Goal: Transaction & Acquisition: Purchase product/service

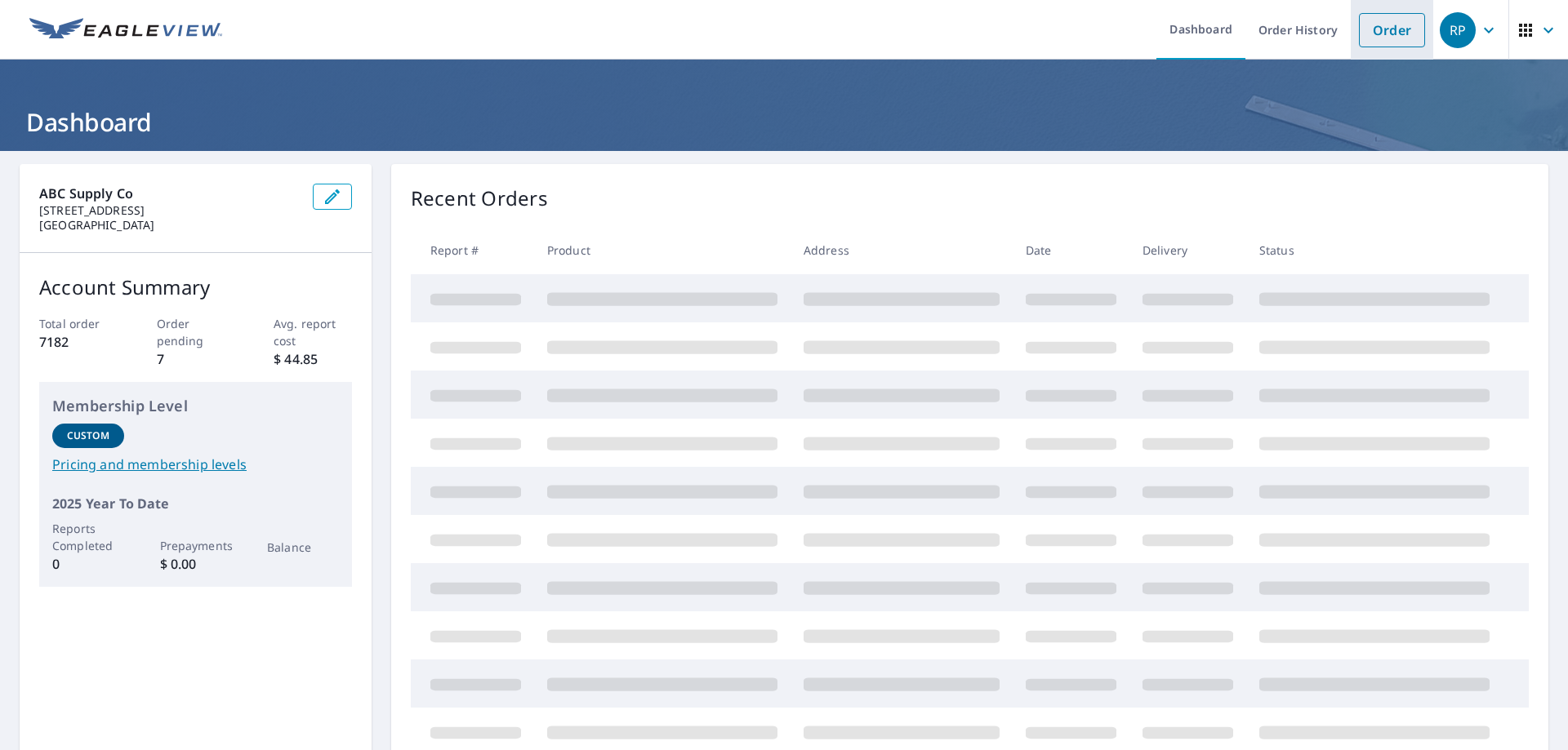
click at [1388, 21] on link "Order" at bounding box center [1392, 30] width 67 height 35
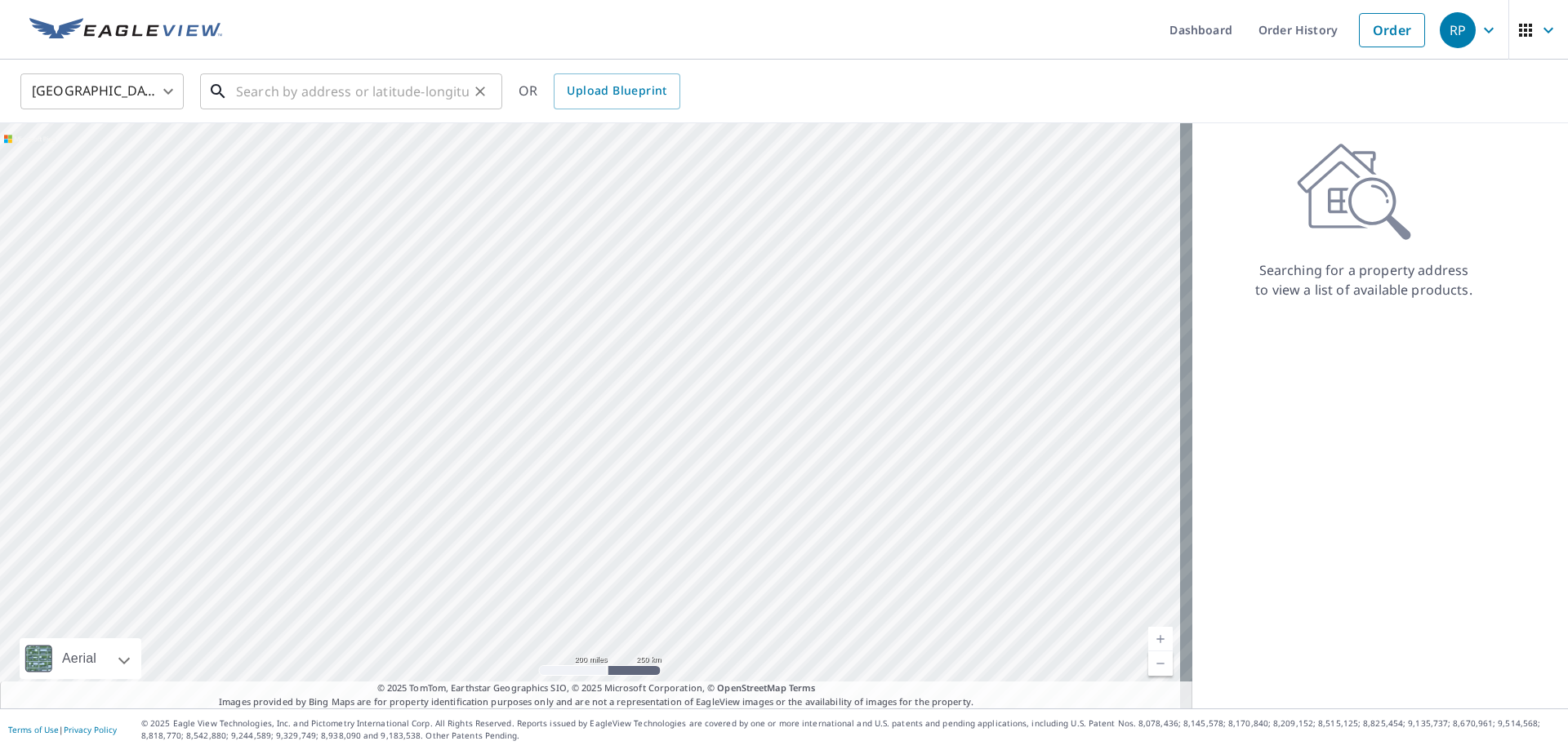
click at [346, 94] on input "text" at bounding box center [353, 91] width 233 height 46
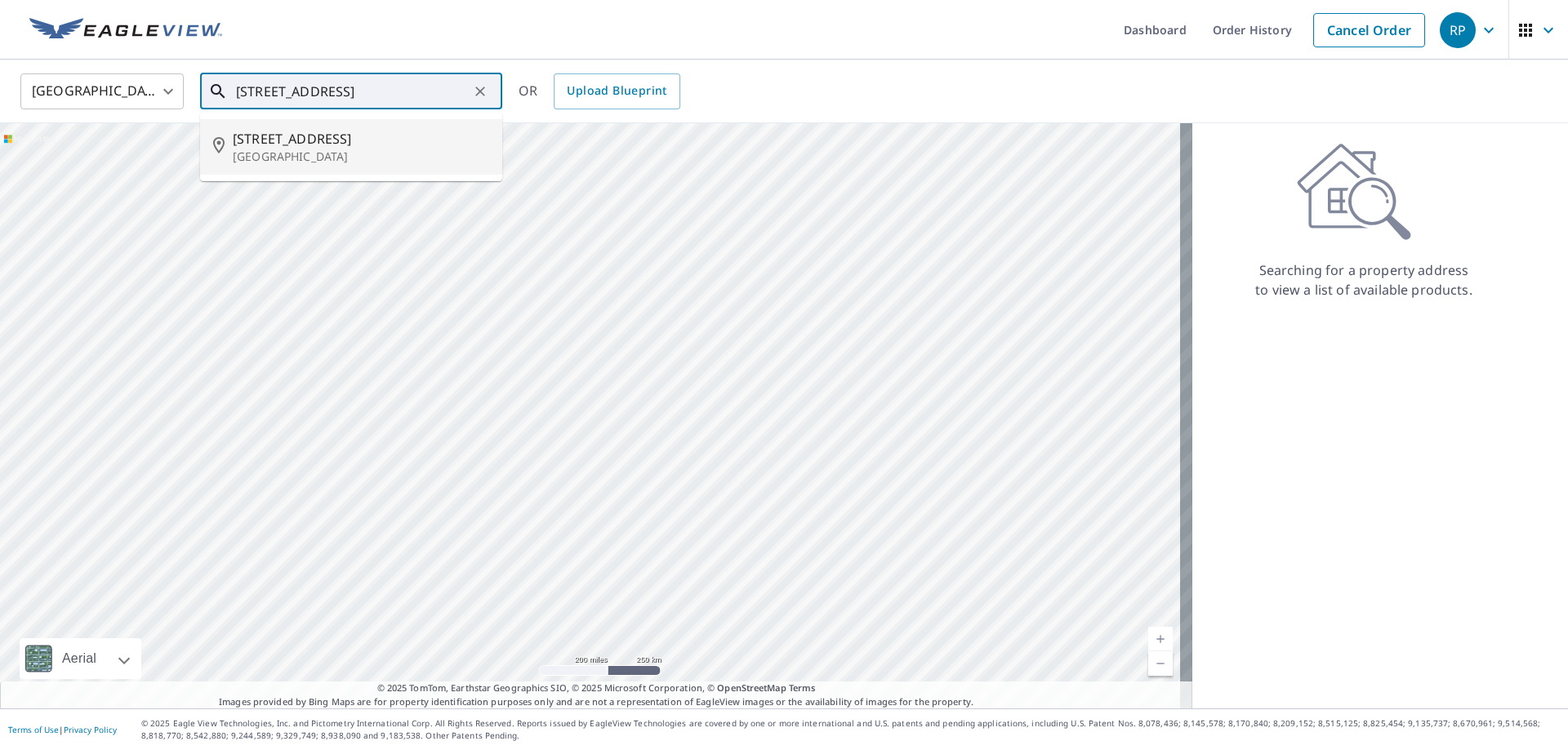
click at [360, 152] on p "[GEOGRAPHIC_DATA]" at bounding box center [361, 157] width 256 height 16
type input "[STREET_ADDRESS]"
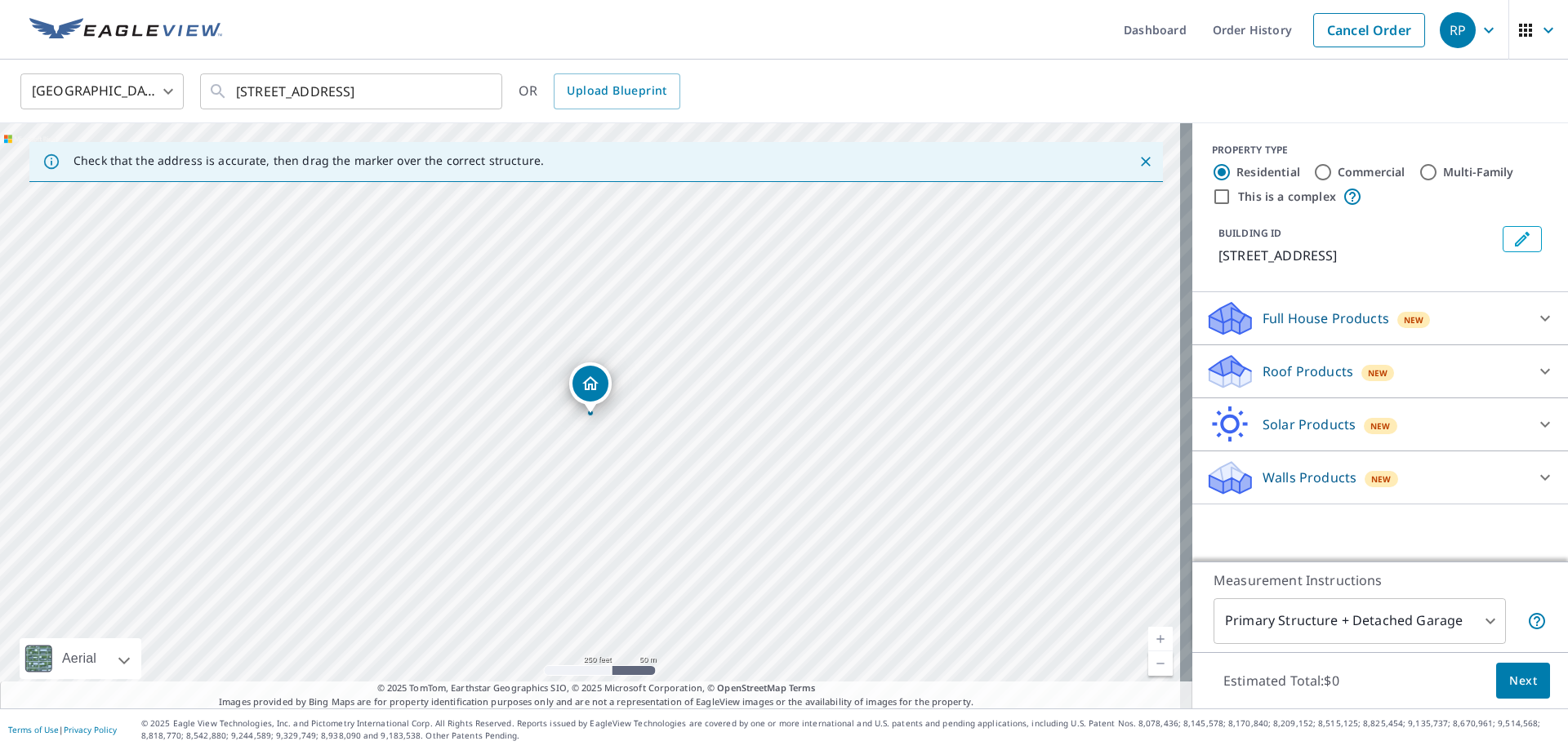
click at [1263, 374] on p "Roof Products" at bounding box center [1308, 372] width 90 height 20
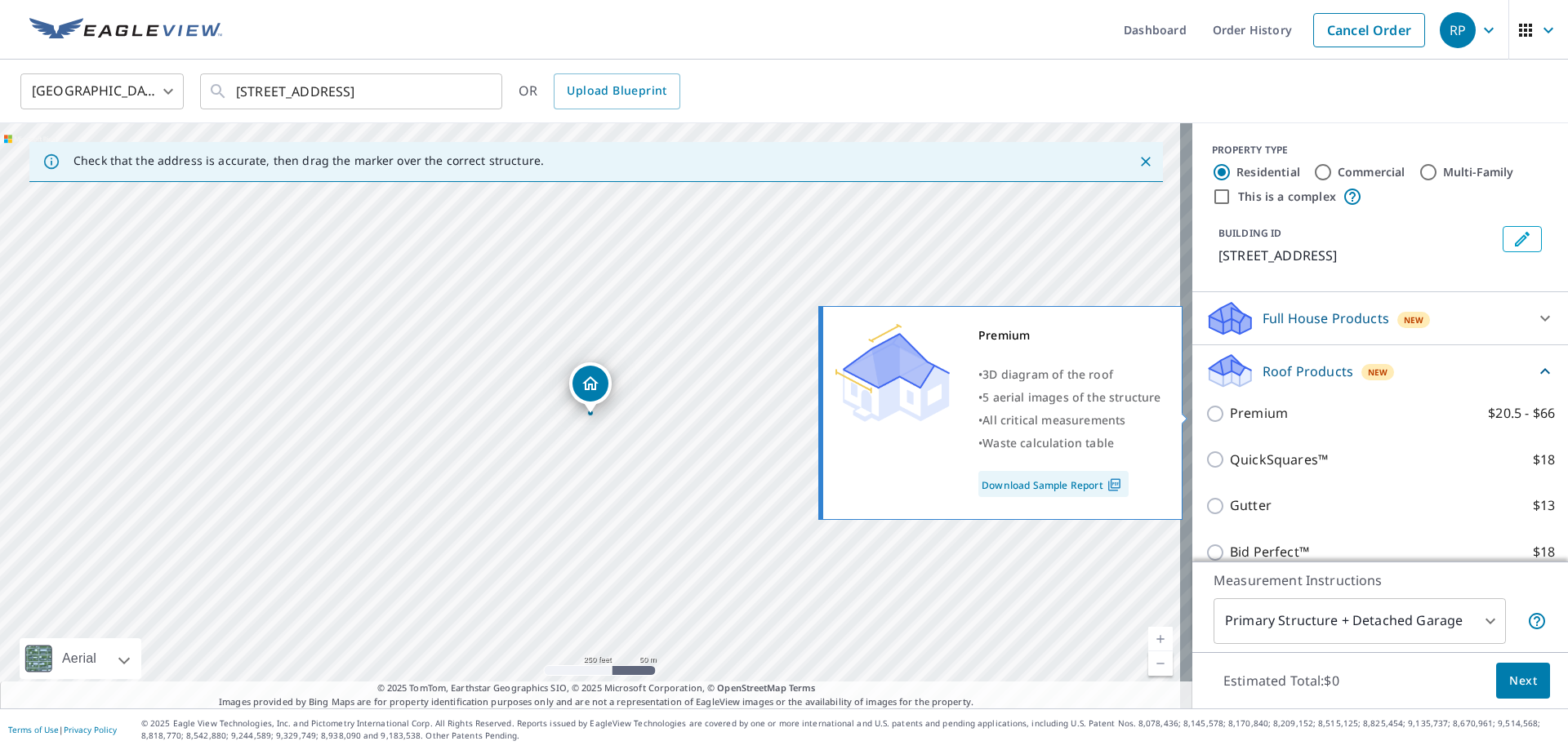
click at [1205, 410] on input "Premium $20.5 - $66" at bounding box center [1217, 414] width 25 height 20
checkbox input "true"
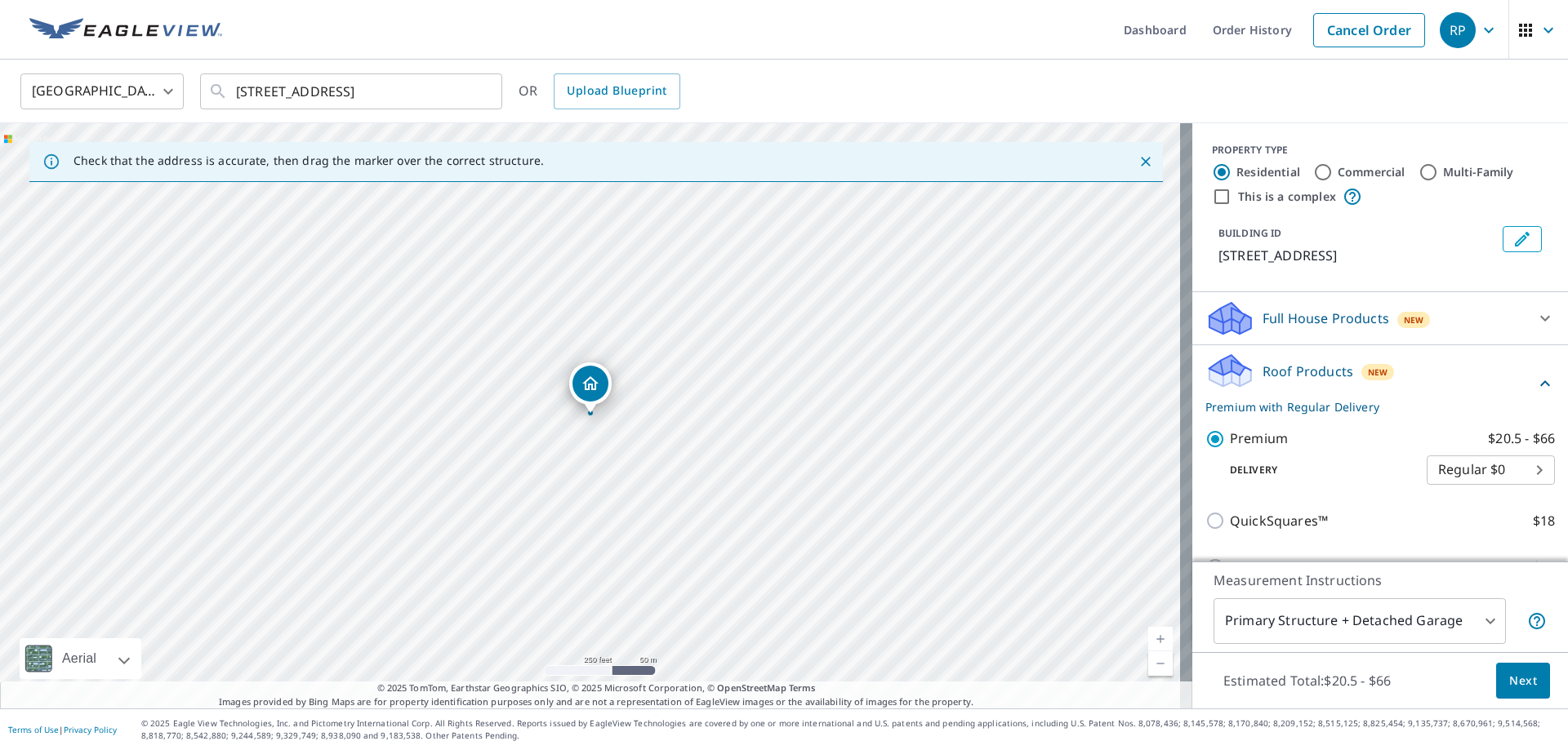
click at [1516, 689] on span "Next" at bounding box center [1523, 681] width 28 height 21
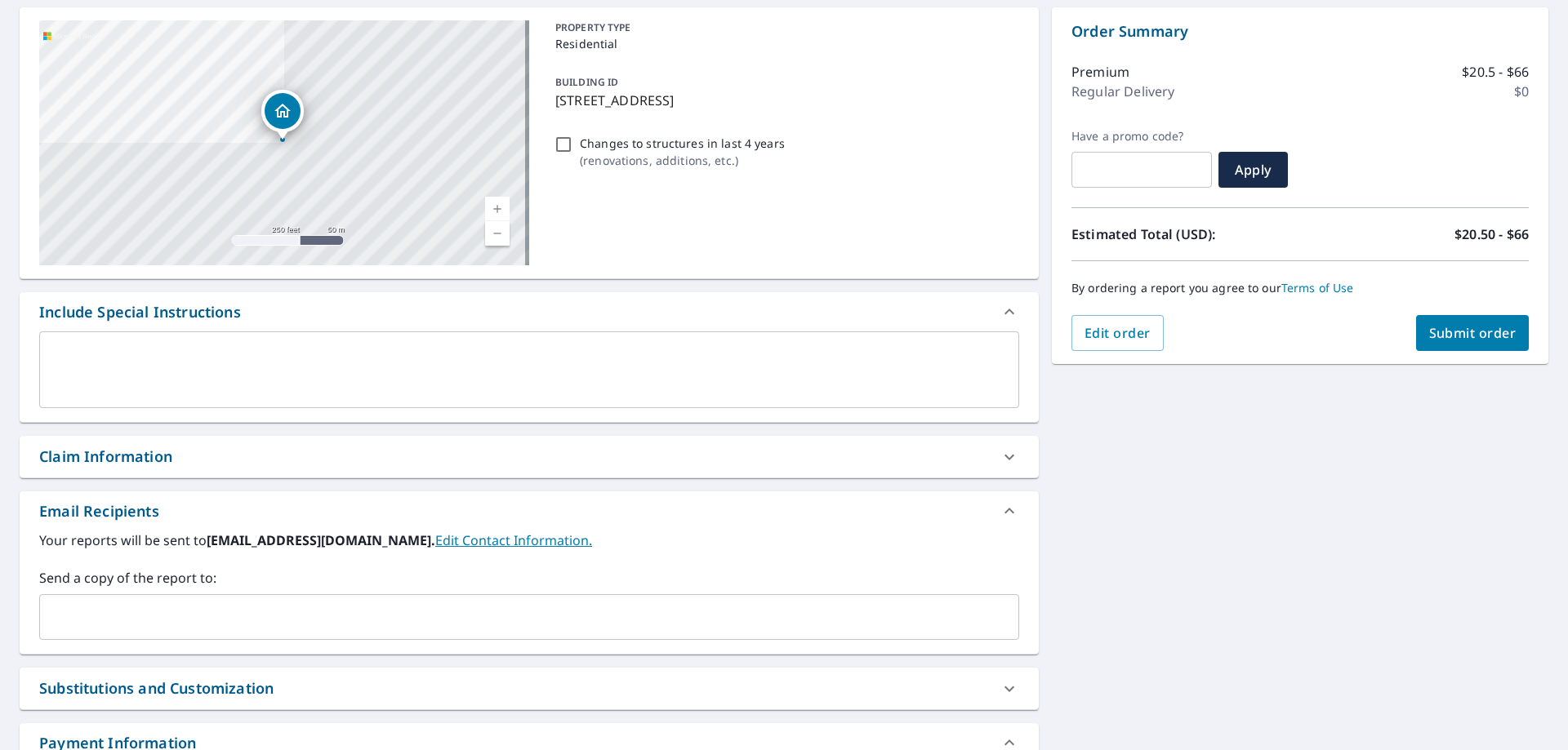
scroll to position [163, 0]
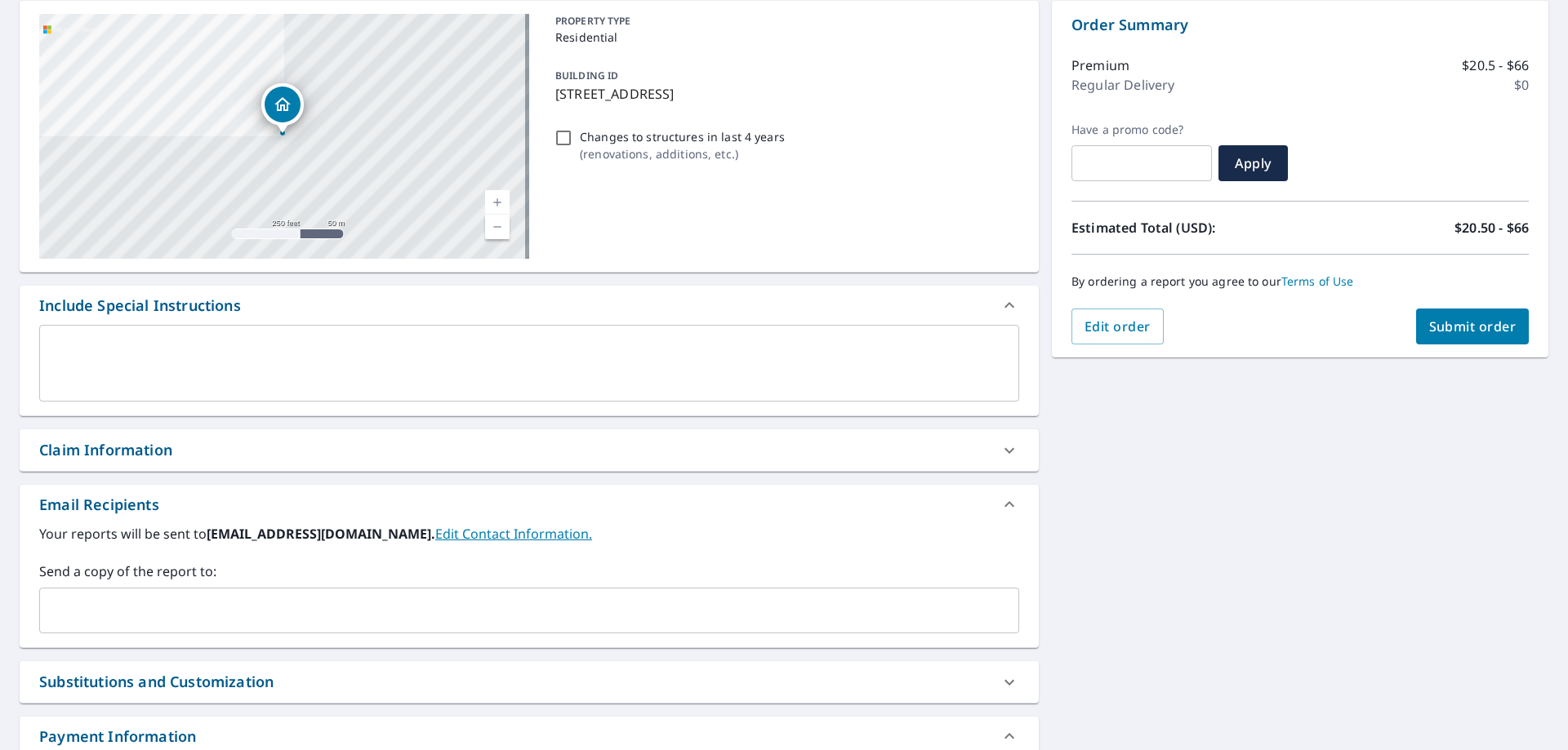
click at [309, 615] on input "text" at bounding box center [517, 610] width 941 height 31
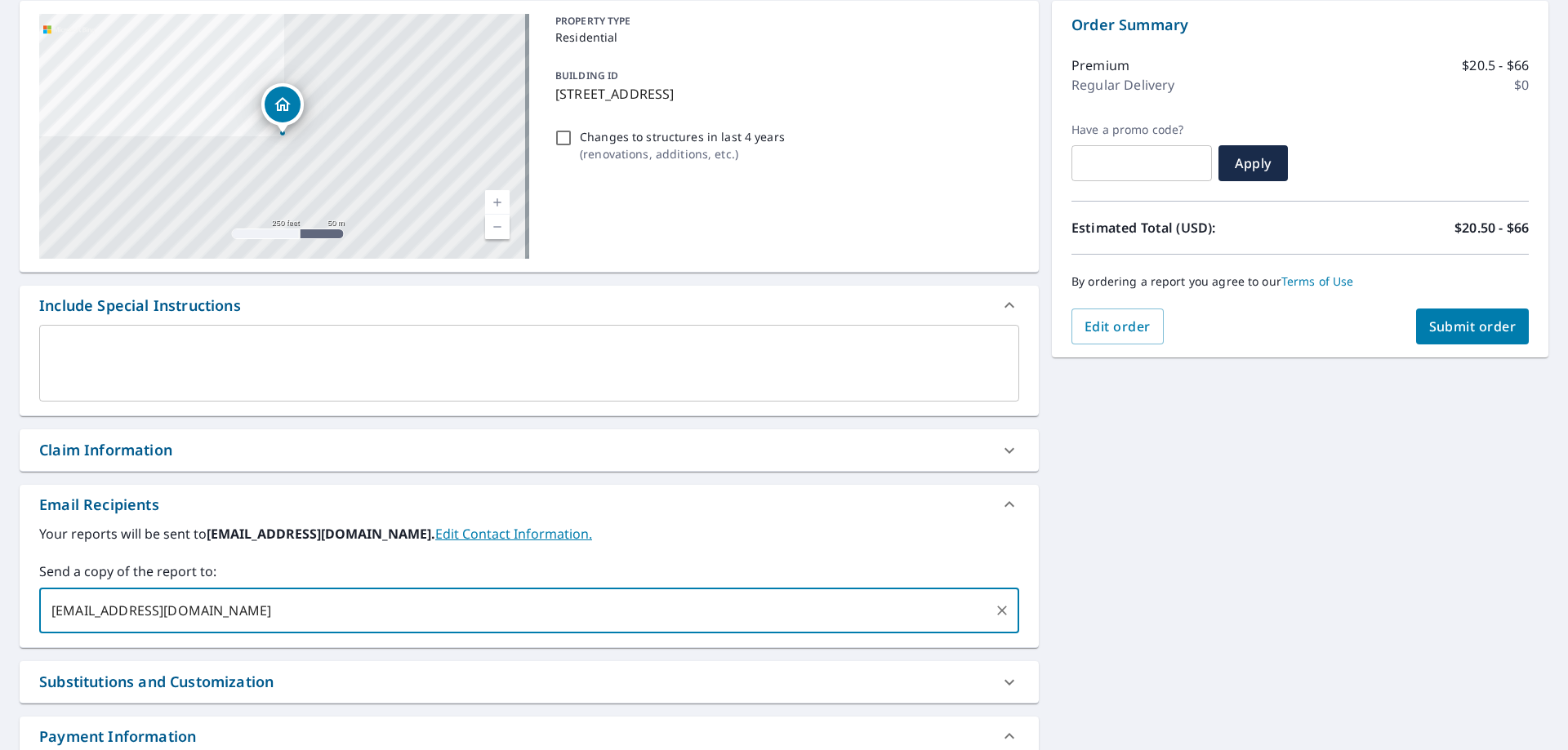
type input "[EMAIL_ADDRESS][DOMAIN_NAME]"
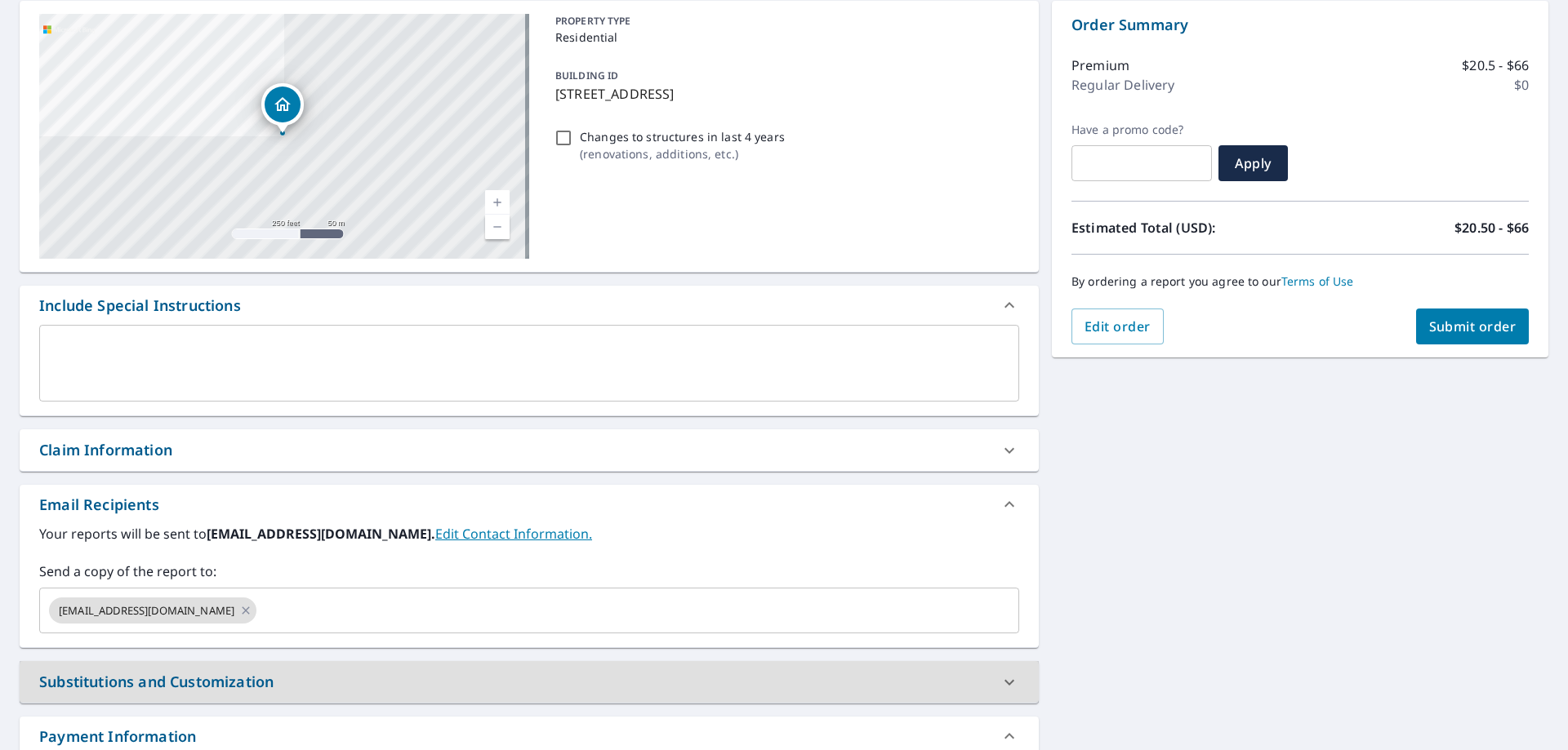
click at [1435, 328] on span "Submit order" at bounding box center [1473, 327] width 87 height 18
